Goal: Find specific page/section: Find specific page/section

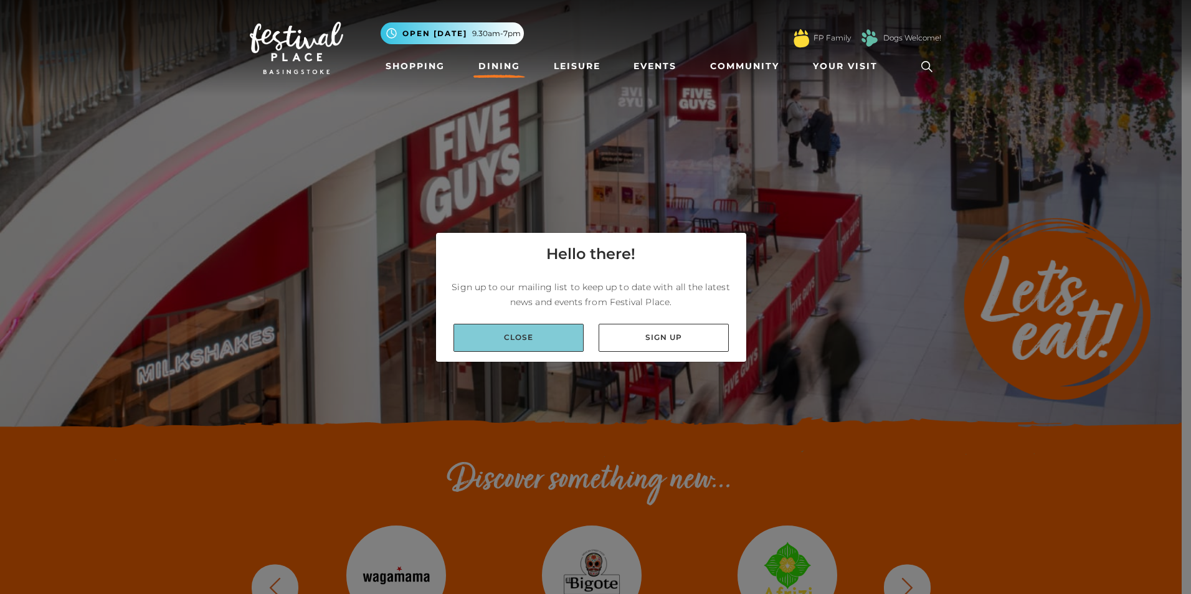
click at [529, 346] on link "Close" at bounding box center [518, 338] width 130 height 28
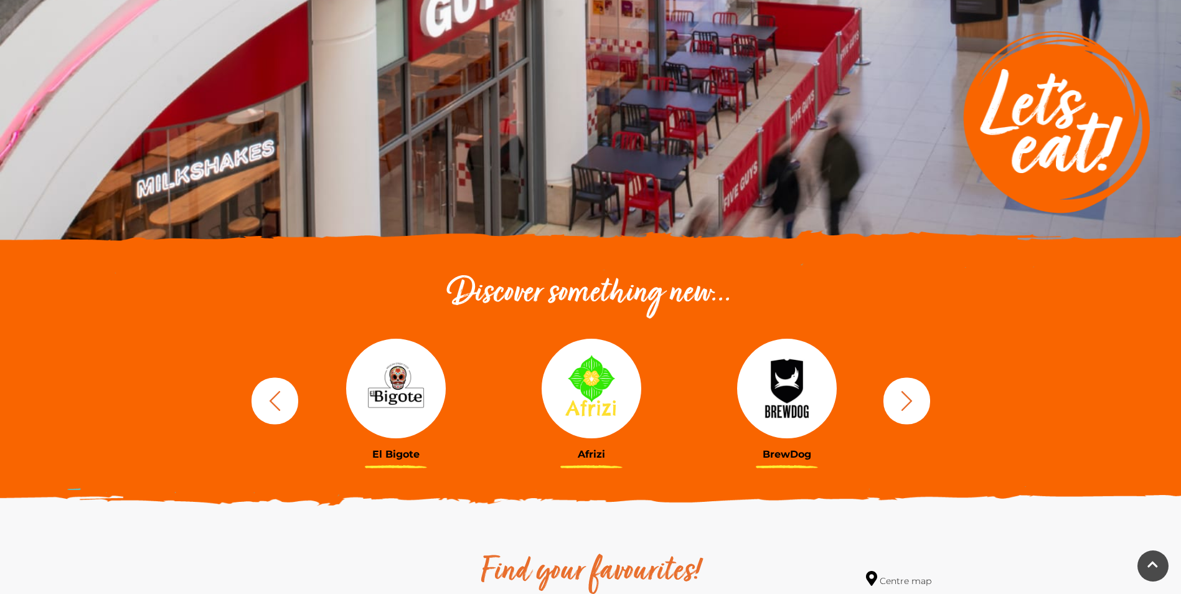
scroll to position [249, 0]
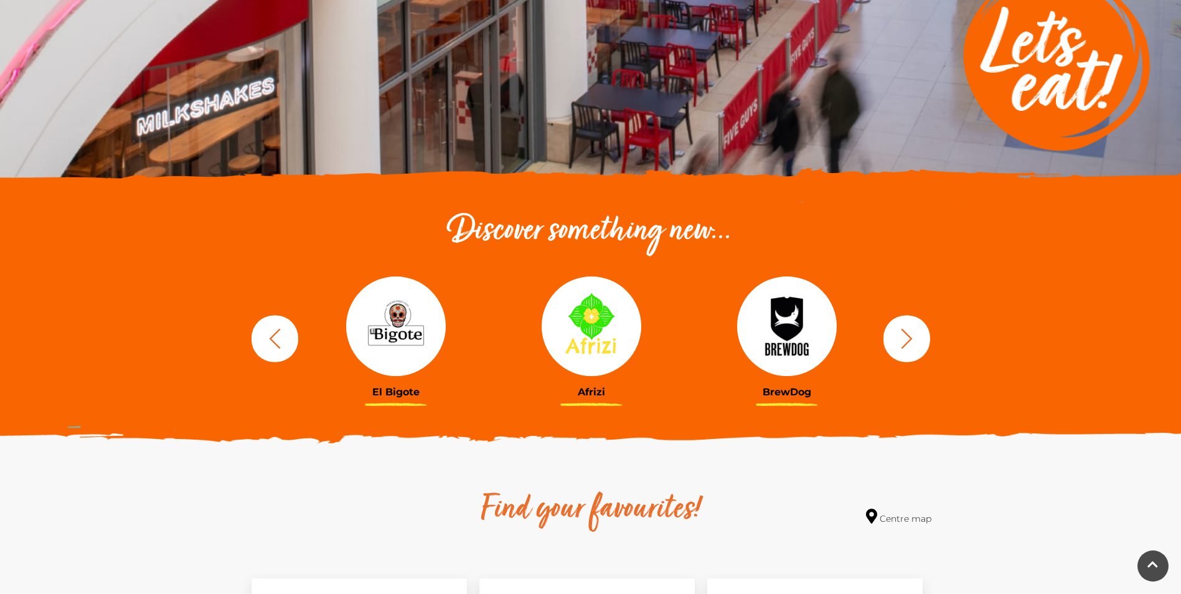
click at [595, 387] on h3 "Afrizi" at bounding box center [591, 392] width 177 height 12
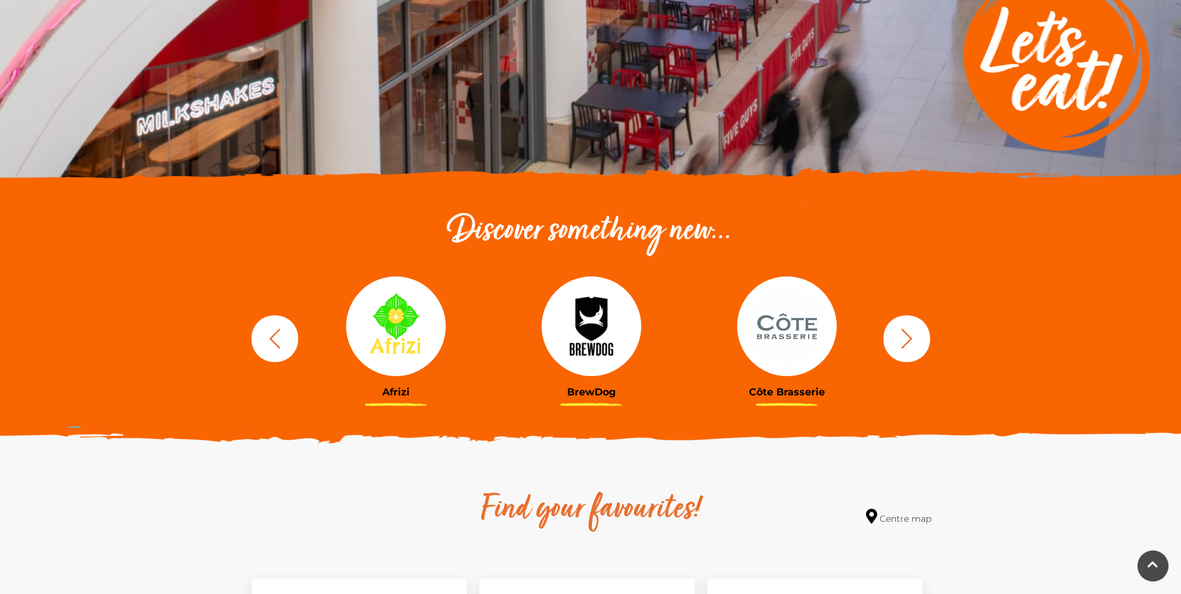
click at [877, 331] on div "Côte Brasserie" at bounding box center [787, 339] width 196 height 154
click at [889, 342] on button "button" at bounding box center [907, 338] width 47 height 47
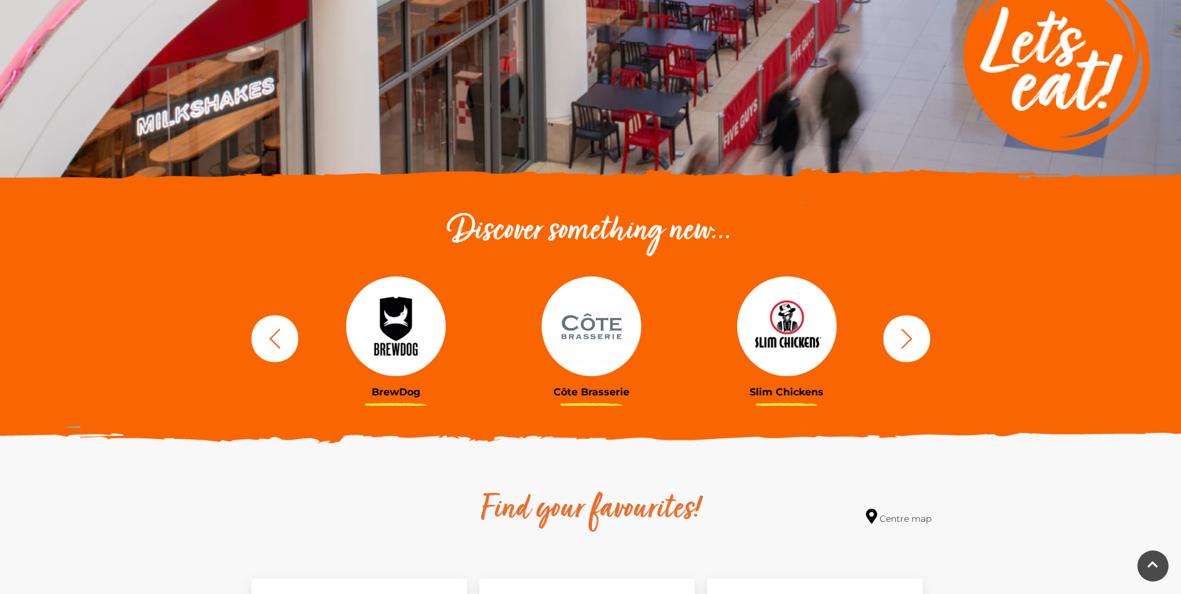
click at [893, 344] on button "button" at bounding box center [907, 338] width 47 height 47
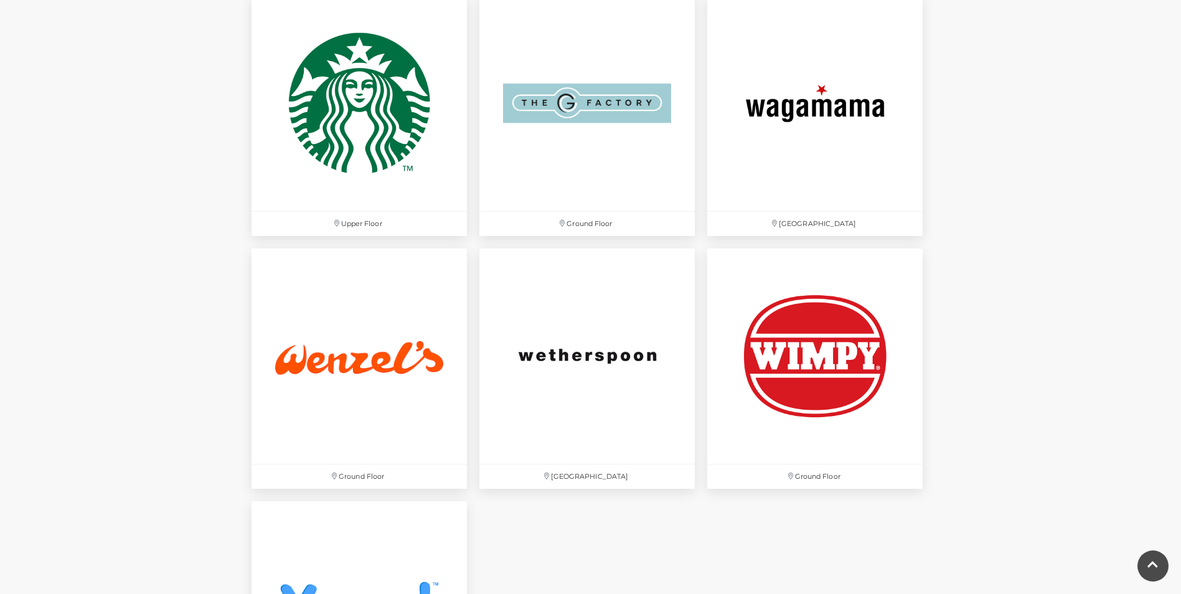
scroll to position [3736, 0]
